Goal: Check status: Check status

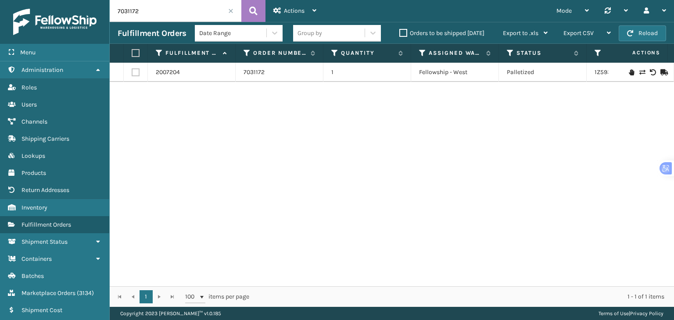
click at [230, 11] on span at bounding box center [230, 10] width 5 height 5
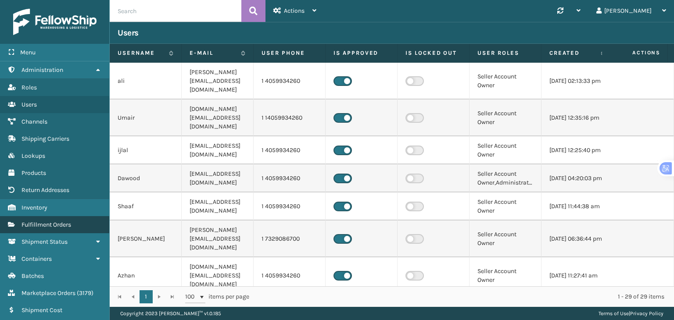
click at [47, 224] on span "Fulfillment Orders" at bounding box center [46, 224] width 50 height 7
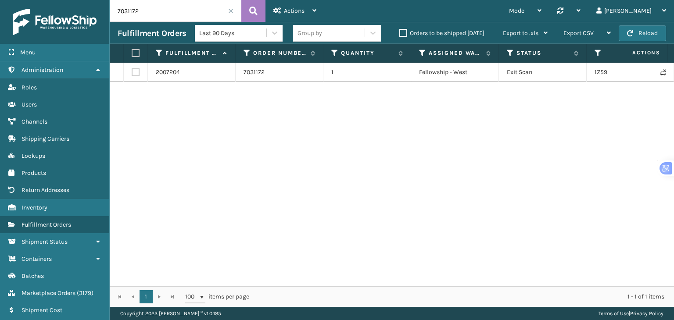
click at [229, 11] on span at bounding box center [230, 10] width 5 height 5
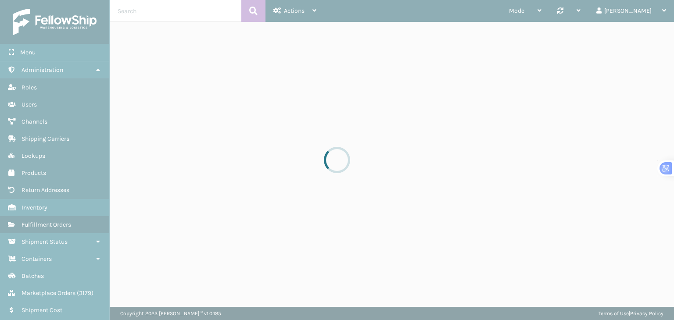
click at [182, 11] on div at bounding box center [337, 160] width 674 height 320
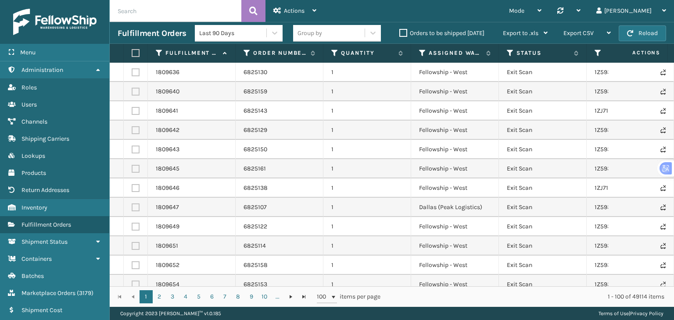
click at [167, 11] on input "text" at bounding box center [176, 11] width 132 height 22
paste input "Password@725"
type input "Password@725"
click at [230, 11] on span at bounding box center [230, 10] width 5 height 5
click at [141, 12] on input "text" at bounding box center [176, 11] width 132 height 22
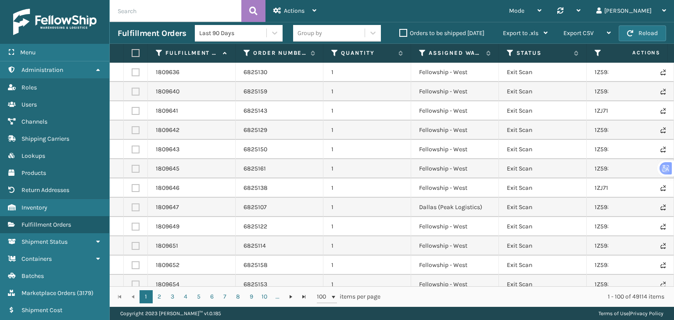
paste input "7031766,7031744,7031648,7031555,7031516,7031470,7031430,7031378,7031352,7031351…"
click at [247, 8] on button at bounding box center [253, 11] width 24 height 22
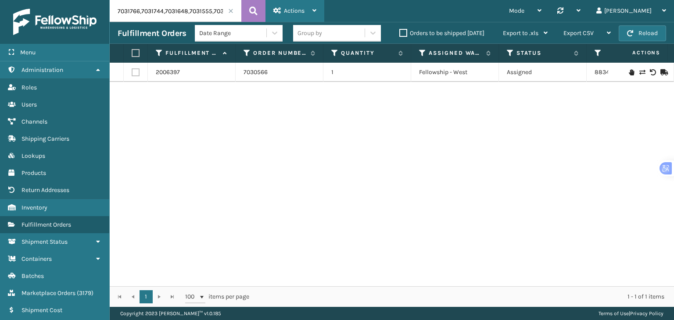
click at [302, 7] on span "Actions" at bounding box center [294, 10] width 21 height 7
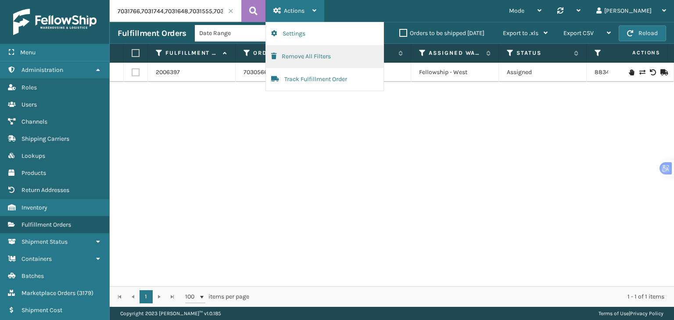
click at [294, 58] on button "Remove All Filters" at bounding box center [325, 56] width 118 height 23
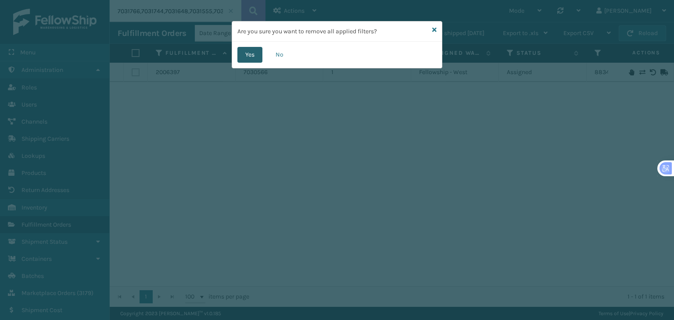
click at [256, 54] on button "Yes" at bounding box center [249, 55] width 25 height 16
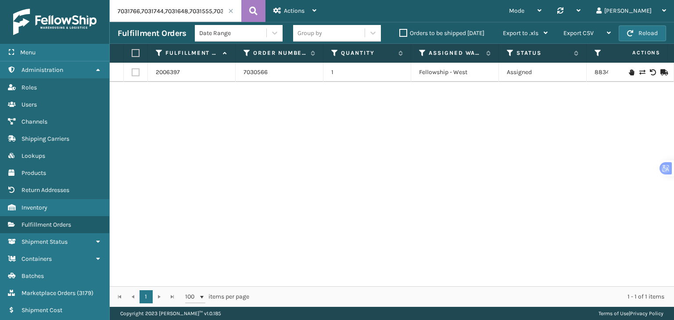
click at [256, 13] on icon at bounding box center [253, 10] width 8 height 13
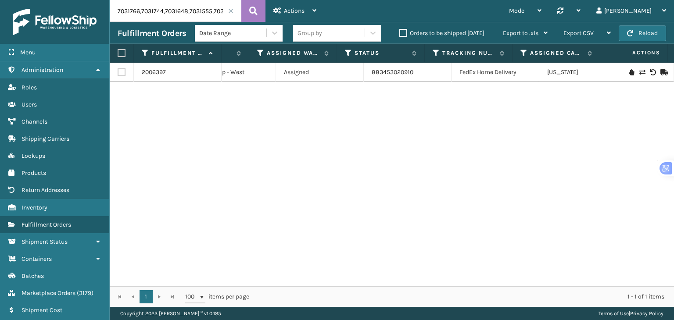
scroll to position [0, 223]
drag, startPoint x: 368, startPoint y: 72, endPoint x: 412, endPoint y: 74, distance: 44.4
click at [412, 74] on td "883453020910" at bounding box center [408, 72] width 88 height 19
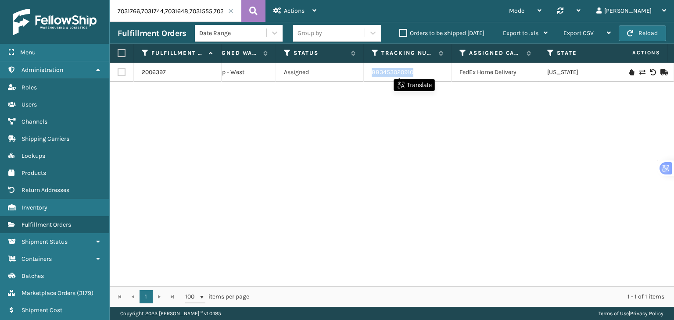
copy link "883453020910"
click at [199, 11] on input "7031766,7031744,7031648,7031555,7031516,7031470,7031430,7031378,7031352,7031351…" at bounding box center [176, 11] width 132 height 22
paste input "061"
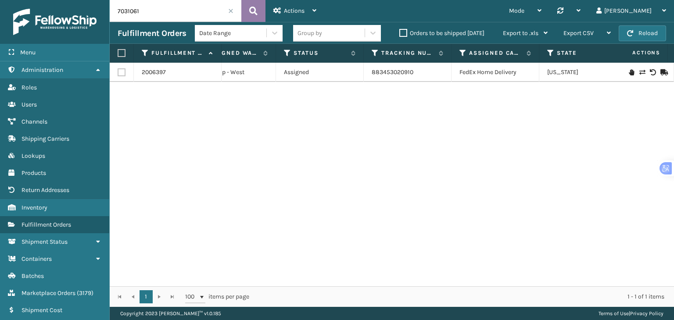
type input "7031061"
click at [257, 13] on icon at bounding box center [253, 10] width 8 height 13
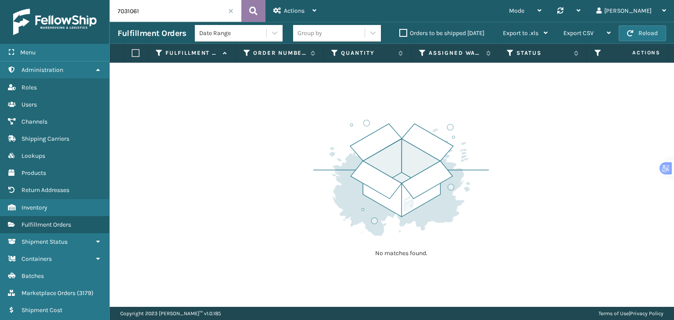
click at [257, 13] on icon at bounding box center [253, 10] width 8 height 13
